Goal: Task Accomplishment & Management: Use online tool/utility

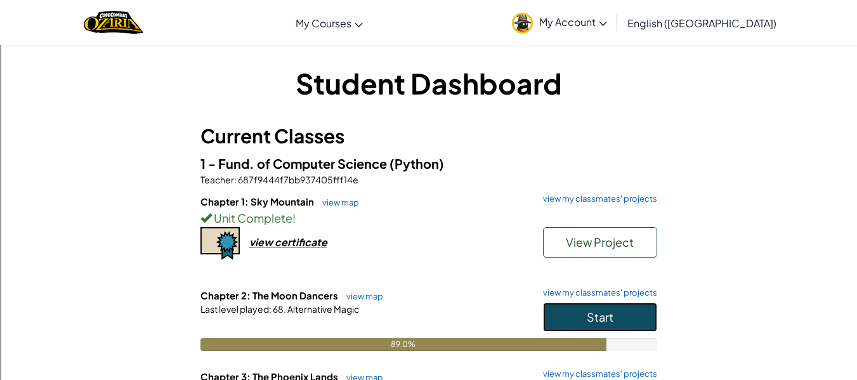
click at [587, 317] on span "Start" at bounding box center [600, 317] width 27 height 15
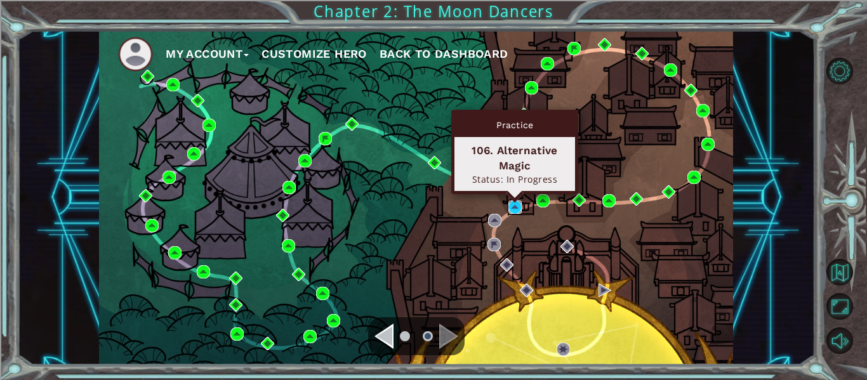
click at [515, 212] on img at bounding box center [514, 206] width 13 height 13
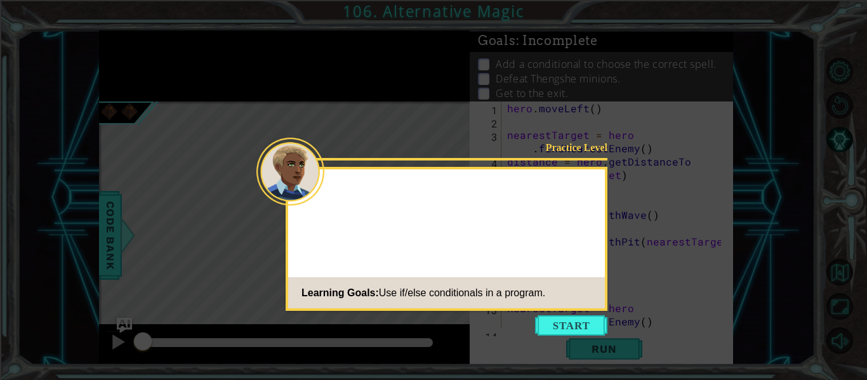
click at [559, 321] on button "Start" at bounding box center [571, 325] width 72 height 20
click at [559, 320] on icon at bounding box center [433, 190] width 867 height 380
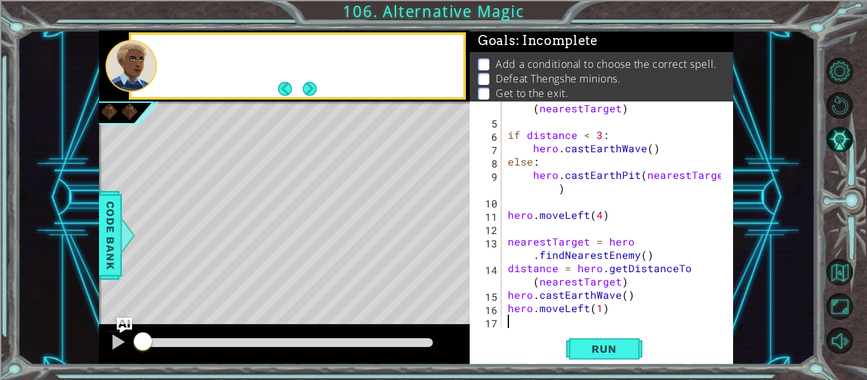
scroll to position [67, 0]
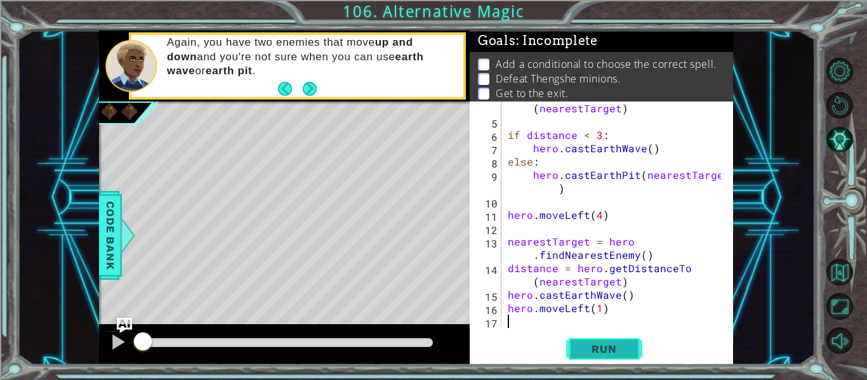
click at [591, 351] on span "Run" at bounding box center [604, 349] width 50 height 13
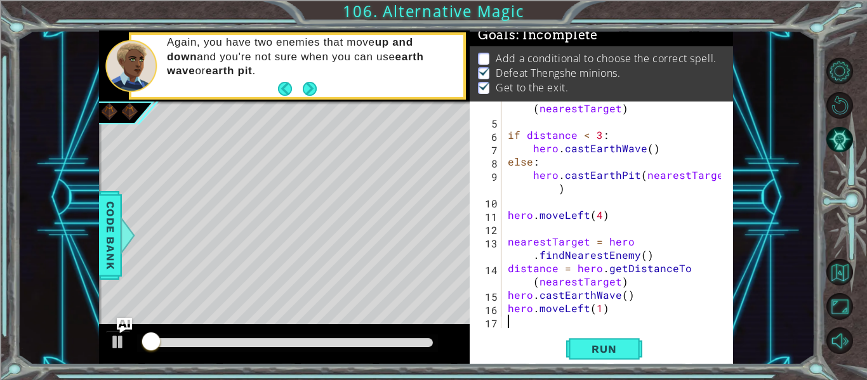
scroll to position [11, 0]
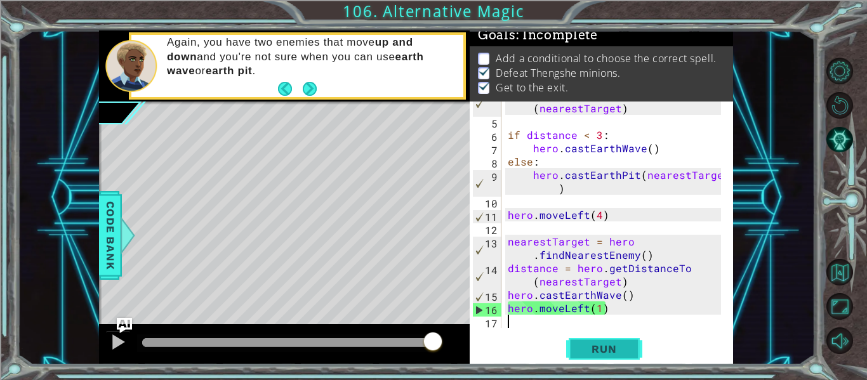
click at [586, 340] on button "Run" at bounding box center [604, 349] width 76 height 26
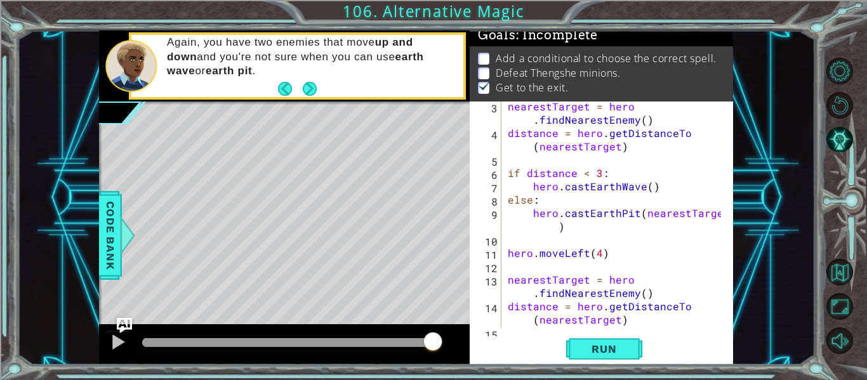
scroll to position [67, 0]
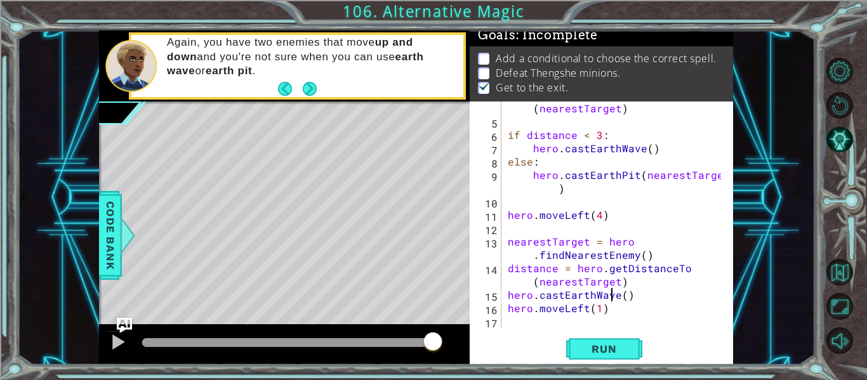
click at [610, 300] on div "distance = hero . getDistanceTo ( nearestTarget ) if distance < 3 : hero . cast…" at bounding box center [616, 221] width 222 height 266
click at [618, 298] on div "distance = hero . getDistanceTo ( nearestTarget ) if distance < 3 : hero . cast…" at bounding box center [616, 221] width 222 height 266
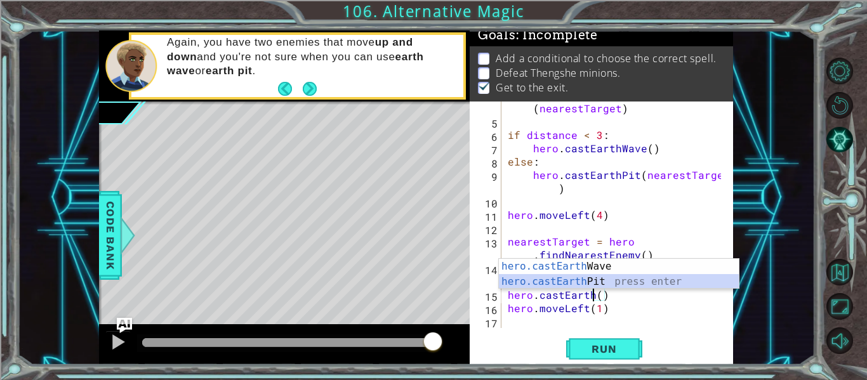
click at [609, 281] on div "hero.castEarth Wave press enter hero.castEarth Pit press enter" at bounding box center [619, 289] width 240 height 61
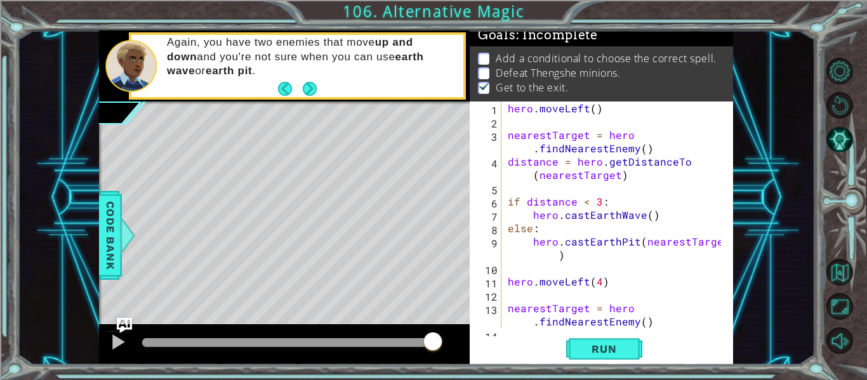
scroll to position [0, 0]
type textarea "hero.castEarthPit(nearest)"
click at [843, 95] on button "Restart Level" at bounding box center [839, 105] width 27 height 27
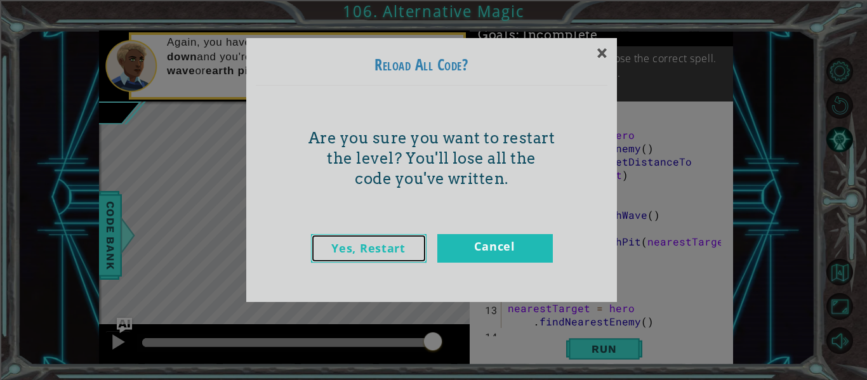
click at [365, 234] on link "Yes, Restart" at bounding box center [368, 248] width 115 height 29
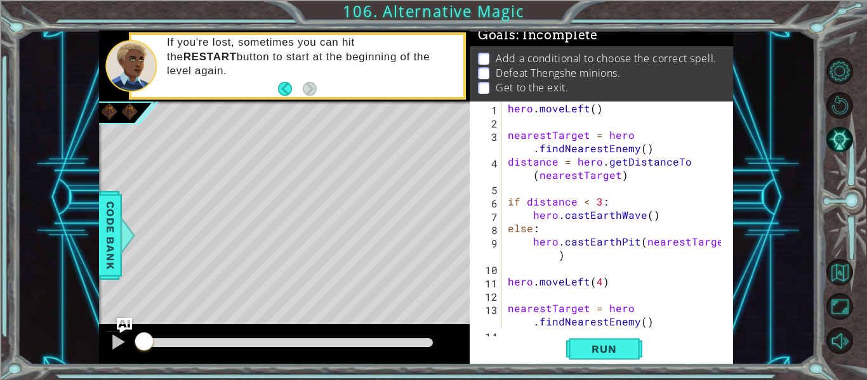
scroll to position [40, 0]
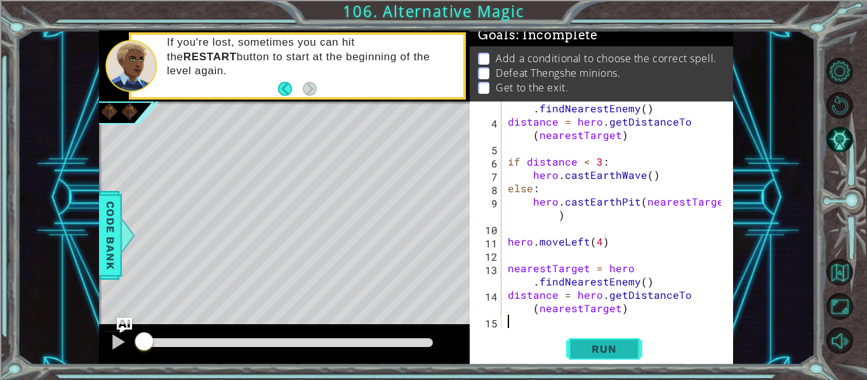
click at [598, 344] on span "Run" at bounding box center [604, 349] width 50 height 13
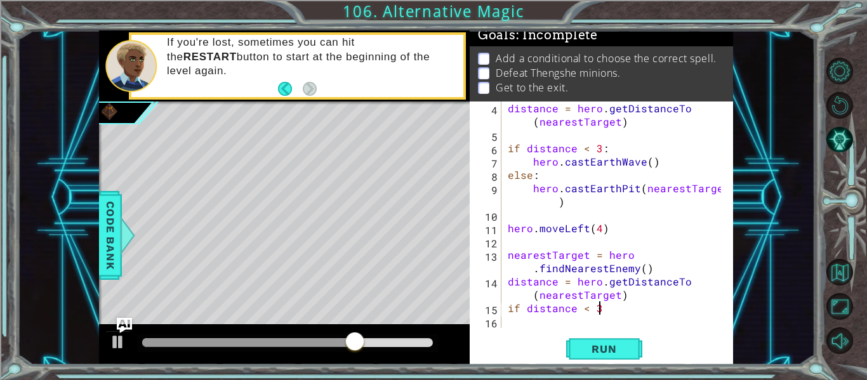
scroll to position [0, 5]
type textarea "if distance < 3:"
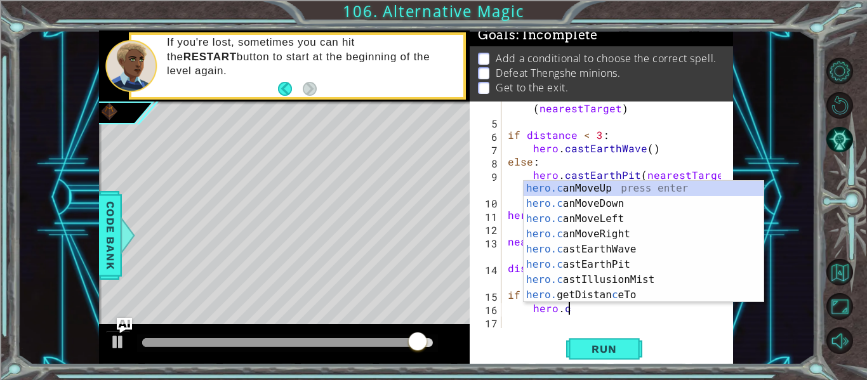
scroll to position [0, 4]
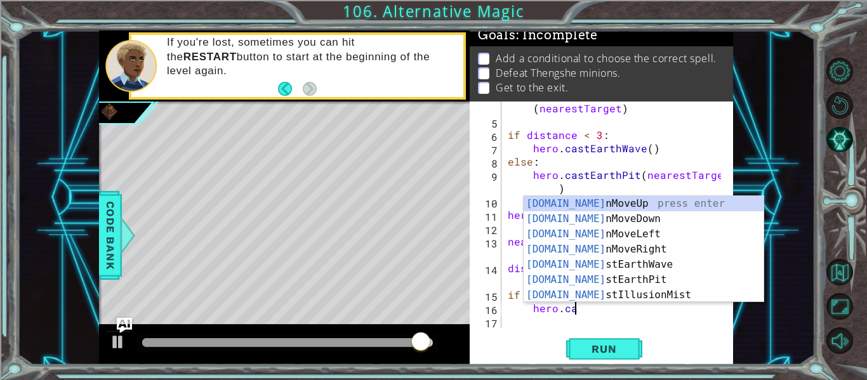
type textarea "hero.cas"
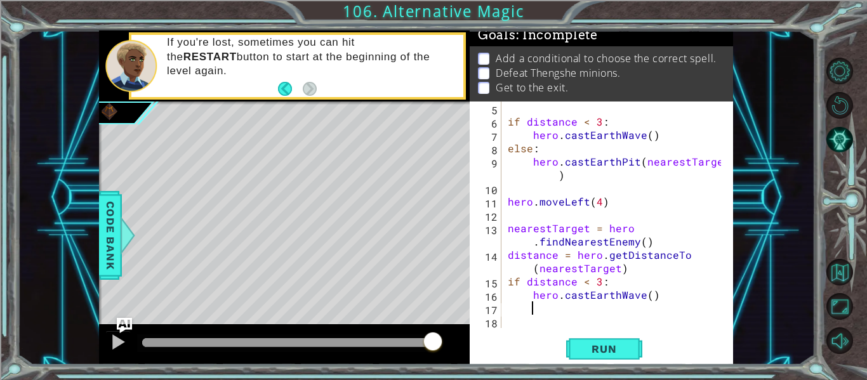
scroll to position [0, 0]
drag, startPoint x: 593, startPoint y: 154, endPoint x: 573, endPoint y: 266, distance: 113.4
click at [573, 266] on div "if distance < 3 : hero . castEarthWave ( ) else : hero . [GEOGRAPHIC_DATA] ( ne…" at bounding box center [616, 228] width 222 height 253
click at [574, 268] on div "if distance < 3 : hero . castEarthWave ( ) else : hero . [GEOGRAPHIC_DATA] ( ne…" at bounding box center [616, 228] width 222 height 253
click at [659, 279] on div "if distance < 3 : hero . castEarthWave ( ) else : hero . [GEOGRAPHIC_DATA] ( ne…" at bounding box center [616, 228] width 222 height 253
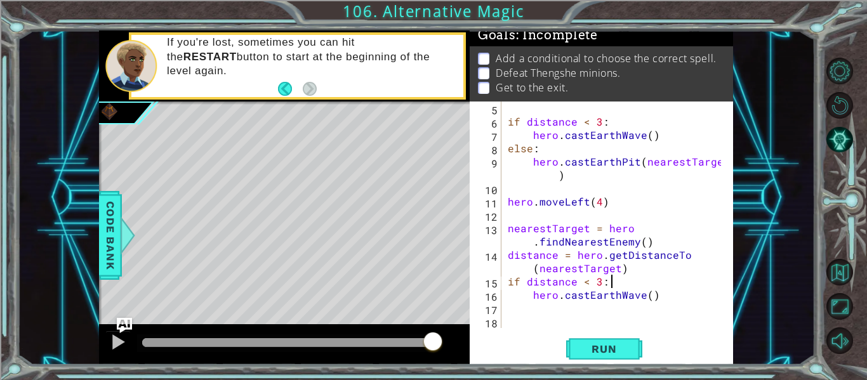
click at [661, 296] on div "if distance < 3 : hero . castEarthWave ( ) else : hero . [GEOGRAPHIC_DATA] ( ne…" at bounding box center [616, 228] width 222 height 253
click at [660, 296] on div "if distance < 3 : hero . castEarthWave ( ) else : hero . [GEOGRAPHIC_DATA] ( ne…" at bounding box center [616, 228] width 222 height 253
type textarea "hero.castEarthWave()"
click at [669, 293] on div "if distance < 3 : hero . castEarthWave ( ) else : hero . [GEOGRAPHIC_DATA] ( ne…" at bounding box center [613, 215] width 216 height 226
type textarea "hero.castEarthWave()"
